Goal: Task Accomplishment & Management: Manage account settings

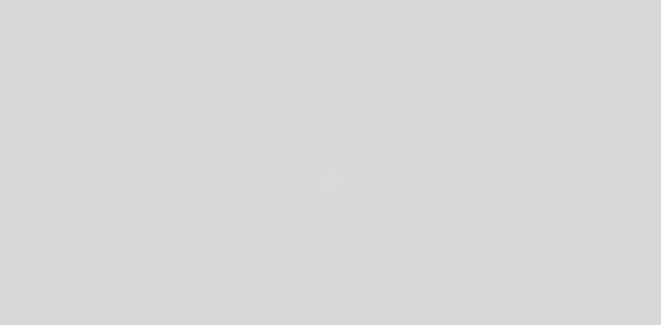
select select "pt"
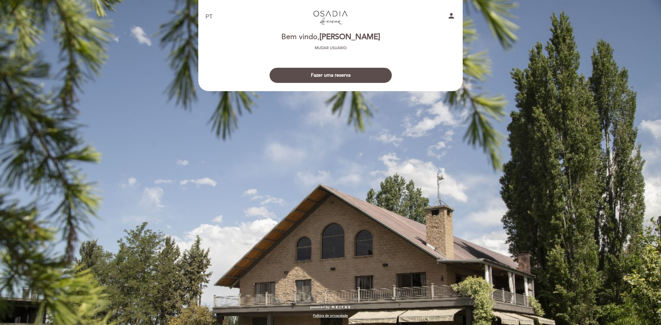
click at [450, 14] on icon "person" at bounding box center [451, 16] width 8 height 8
select select "pt"
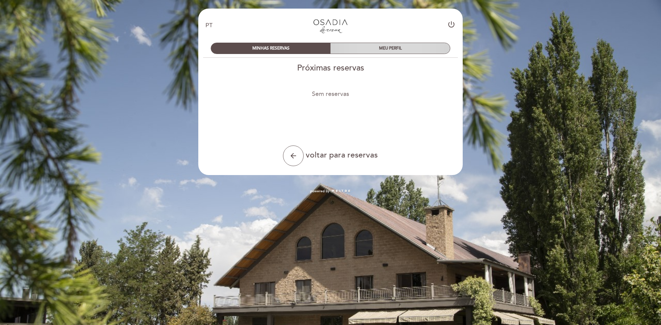
click at [398, 48] on div "MEU PERFIL" at bounding box center [389, 48] width 119 height 11
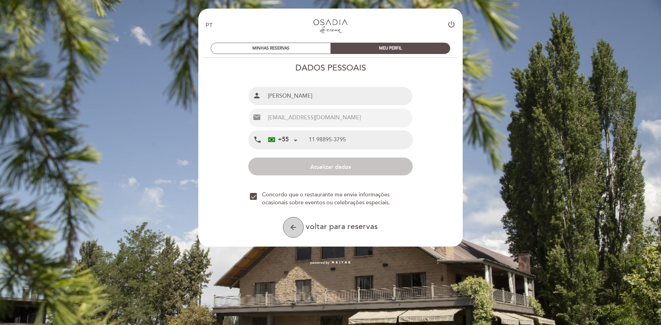
click at [293, 228] on icon "arrow_back" at bounding box center [293, 227] width 8 height 8
select select "pt"
